Goal: Check status: Check status

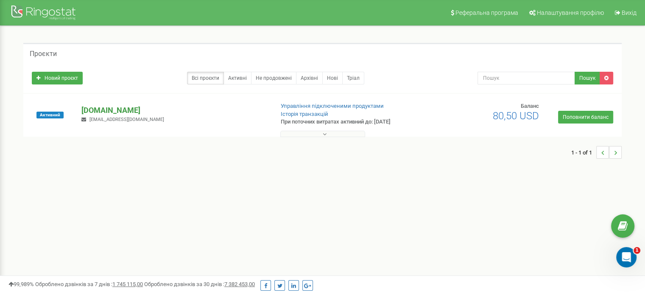
click at [119, 106] on p "[DOMAIN_NAME]" at bounding box center [173, 110] width 185 height 11
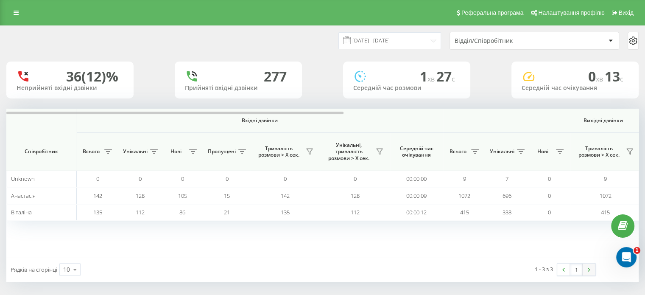
click at [593, 266] on link at bounding box center [589, 269] width 13 height 12
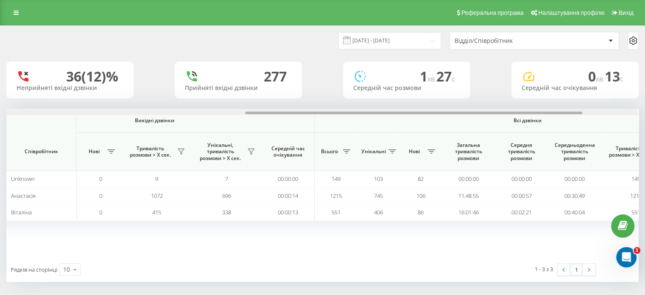
scroll to position [0, 448]
drag, startPoint x: 294, startPoint y: 112, endPoint x: 533, endPoint y: 121, distance: 239.7
click at [533, 121] on div "Вхідні дзвінки Вихідні дзвінки Всі дзвінки Співробітник Всього Унікальні Нові П…" at bounding box center [322, 183] width 632 height 148
click at [20, 14] on link at bounding box center [15, 13] width 15 height 12
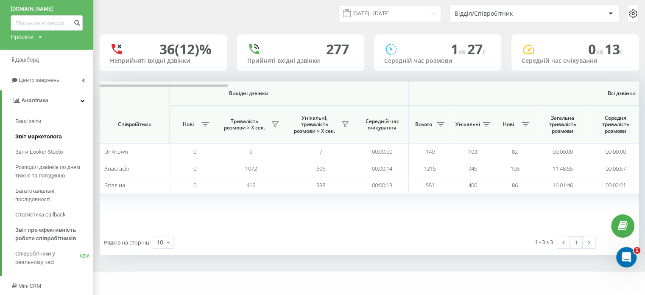
scroll to position [42, 0]
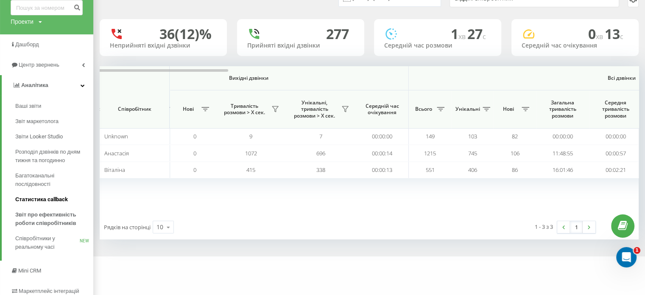
click at [63, 198] on span "Статистика callback" at bounding box center [41, 199] width 53 height 8
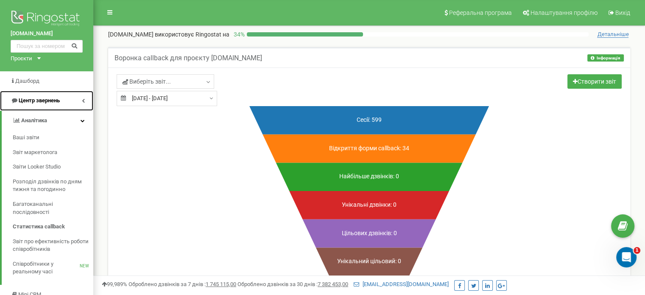
click at [62, 101] on link "Центр звернень" at bounding box center [46, 101] width 93 height 20
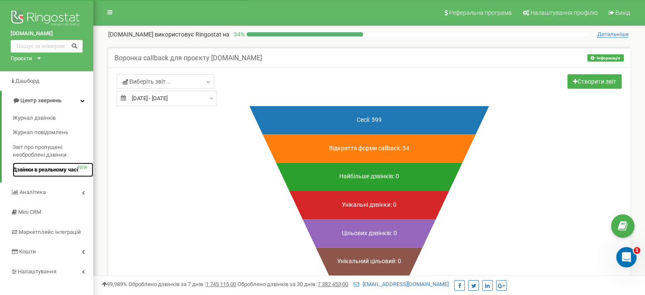
click at [61, 172] on span "Дзвінки в реальному часі" at bounding box center [45, 170] width 65 height 8
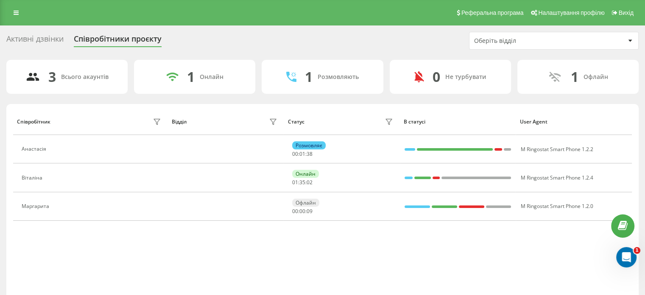
click at [32, 38] on div "Активні дзвінки" at bounding box center [34, 40] width 57 height 13
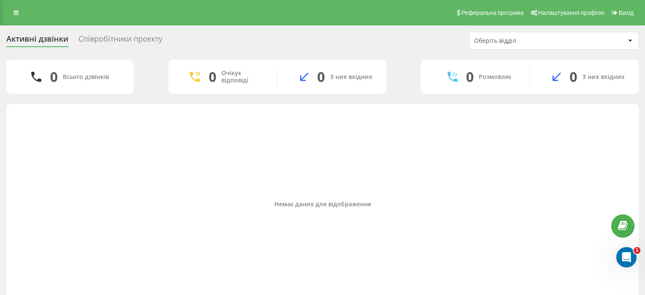
click at [385, 141] on div "Немає даних для відображення" at bounding box center [322, 204] width 619 height 192
